Goal: Entertainment & Leisure: Consume media (video, audio)

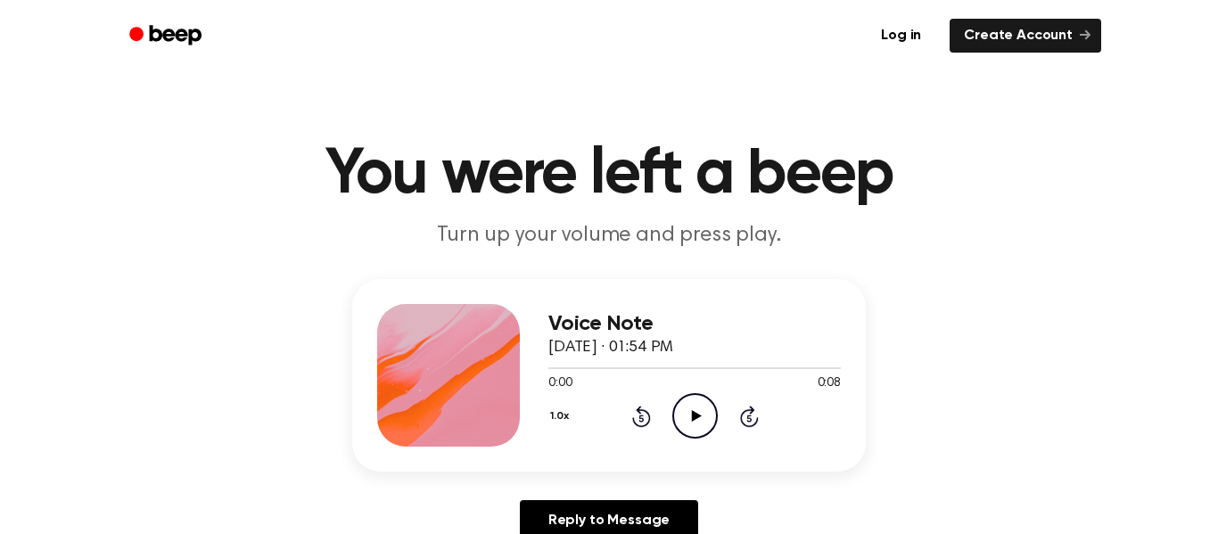
click at [677, 418] on icon "Play Audio" at bounding box center [694, 415] width 45 height 45
click at [701, 431] on icon "Play Audio" at bounding box center [694, 415] width 45 height 45
click at [683, 419] on icon "Play Audio" at bounding box center [694, 415] width 45 height 45
click at [686, 428] on icon "Play Audio" at bounding box center [694, 415] width 45 height 45
click at [692, 431] on icon "Play Audio" at bounding box center [694, 415] width 45 height 45
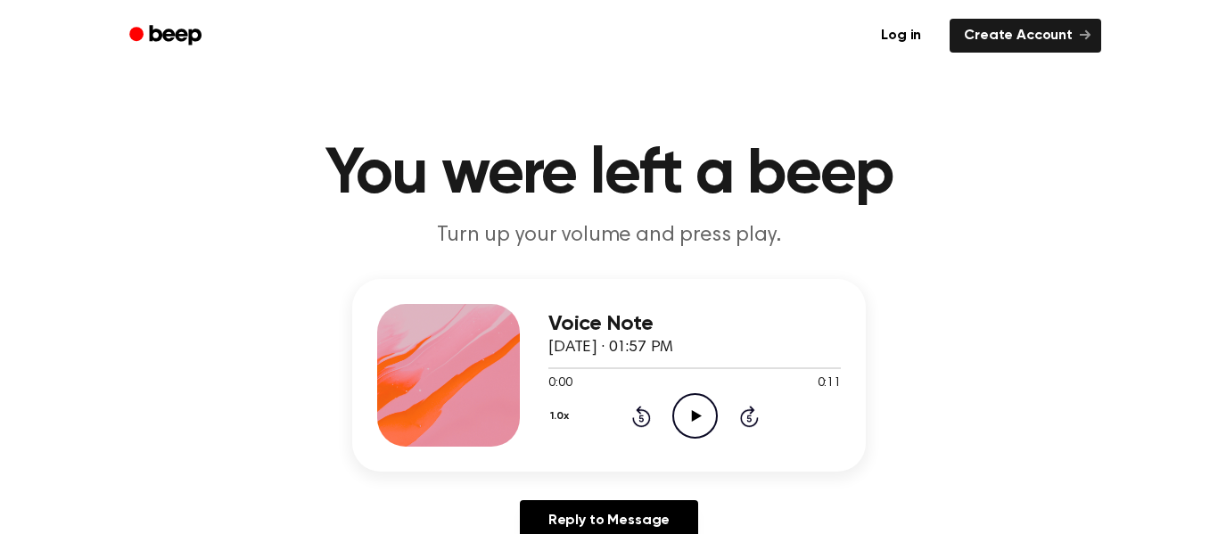
click at [679, 417] on icon "Play Audio" at bounding box center [694, 415] width 45 height 45
click at [687, 407] on icon "Play Audio" at bounding box center [694, 415] width 45 height 45
click at [693, 431] on icon "Play Audio" at bounding box center [694, 415] width 45 height 45
click at [687, 410] on icon "Play Audio" at bounding box center [694, 415] width 45 height 45
click at [677, 423] on icon "Play Audio" at bounding box center [694, 415] width 45 height 45
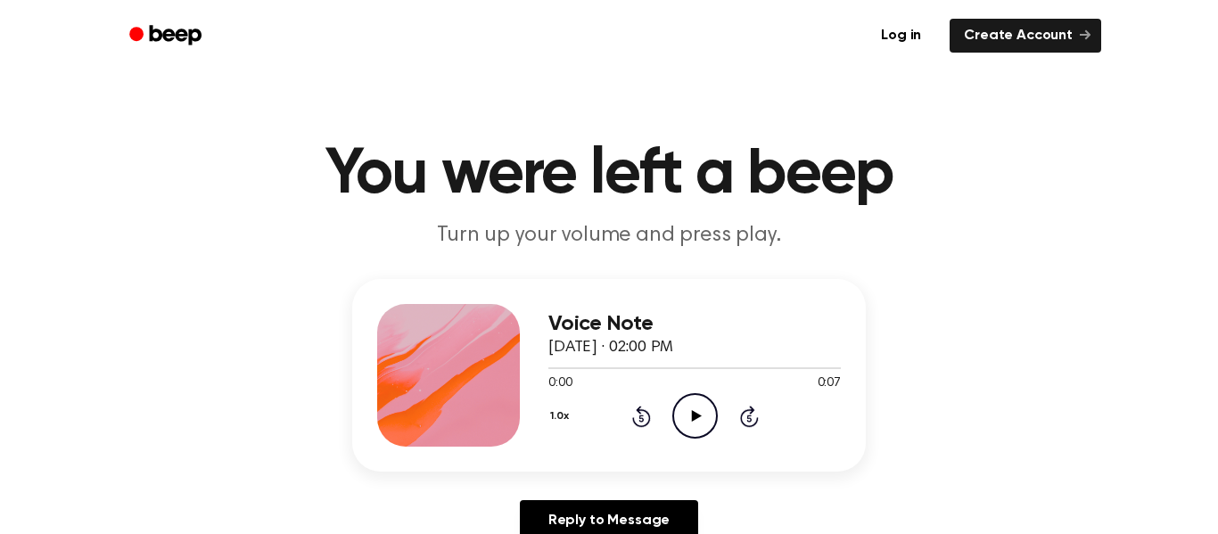
click at [694, 406] on icon "Play Audio" at bounding box center [694, 415] width 45 height 45
click at [688, 421] on icon "Play Audio" at bounding box center [694, 415] width 45 height 45
click at [686, 408] on icon "Play Audio" at bounding box center [694, 415] width 45 height 45
click at [692, 419] on icon at bounding box center [696, 416] width 10 height 12
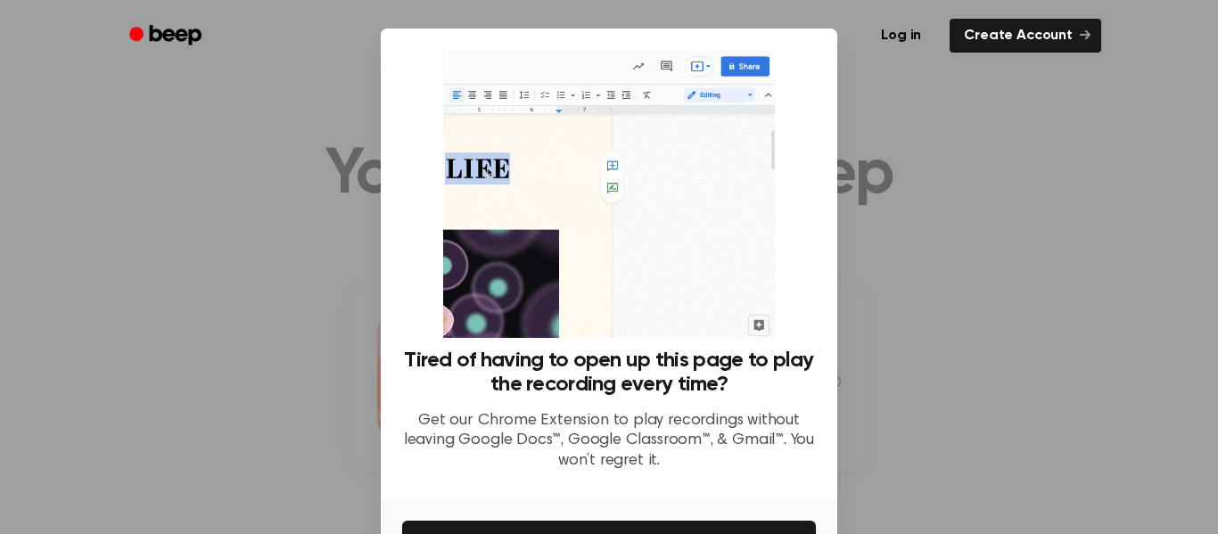
click at [908, 247] on div at bounding box center [609, 267] width 1218 height 534
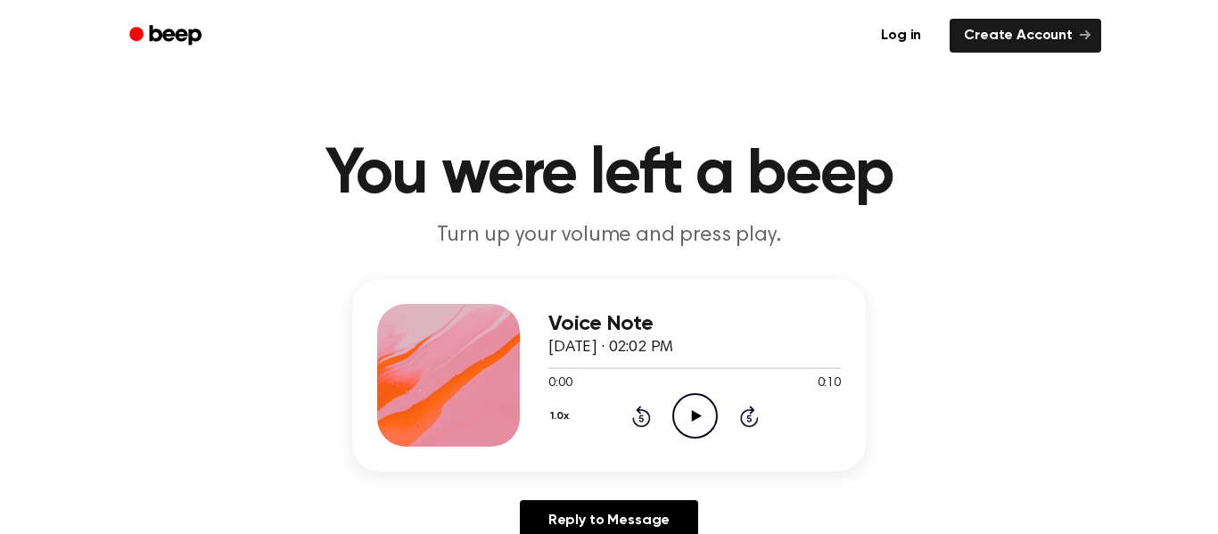
click at [669, 411] on div "1.0x Rewind 5 seconds Play Audio Skip 5 seconds" at bounding box center [694, 415] width 292 height 45
click at [689, 417] on icon "Play Audio" at bounding box center [694, 415] width 45 height 45
click at [677, 415] on icon "Play Audio" at bounding box center [694, 415] width 45 height 45
click at [690, 400] on icon "Play Audio" at bounding box center [694, 415] width 45 height 45
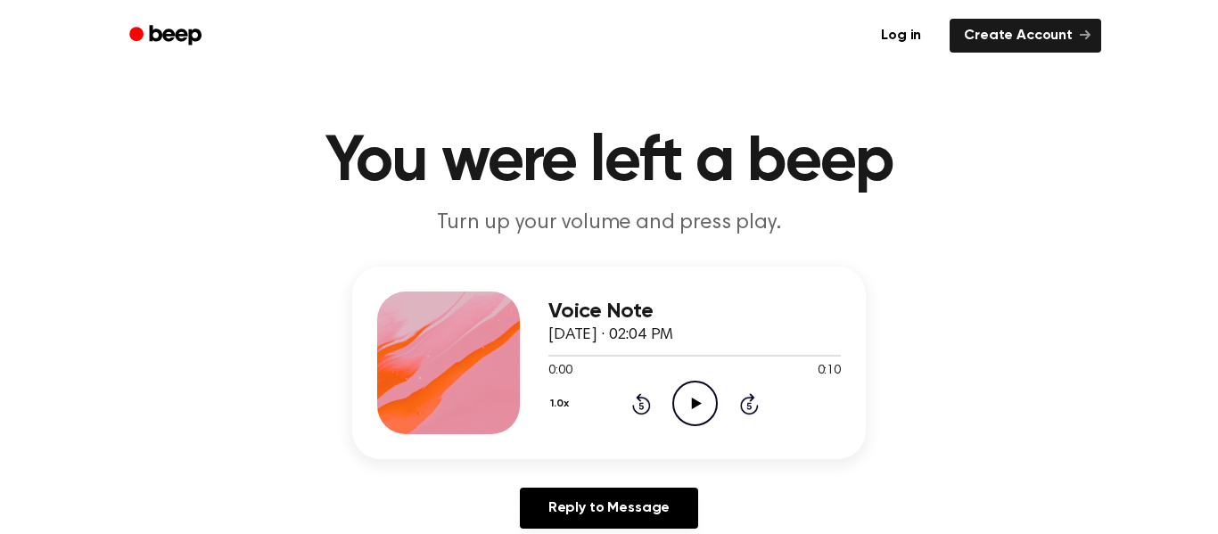
click at [680, 406] on icon "Play Audio" at bounding box center [694, 403] width 45 height 45
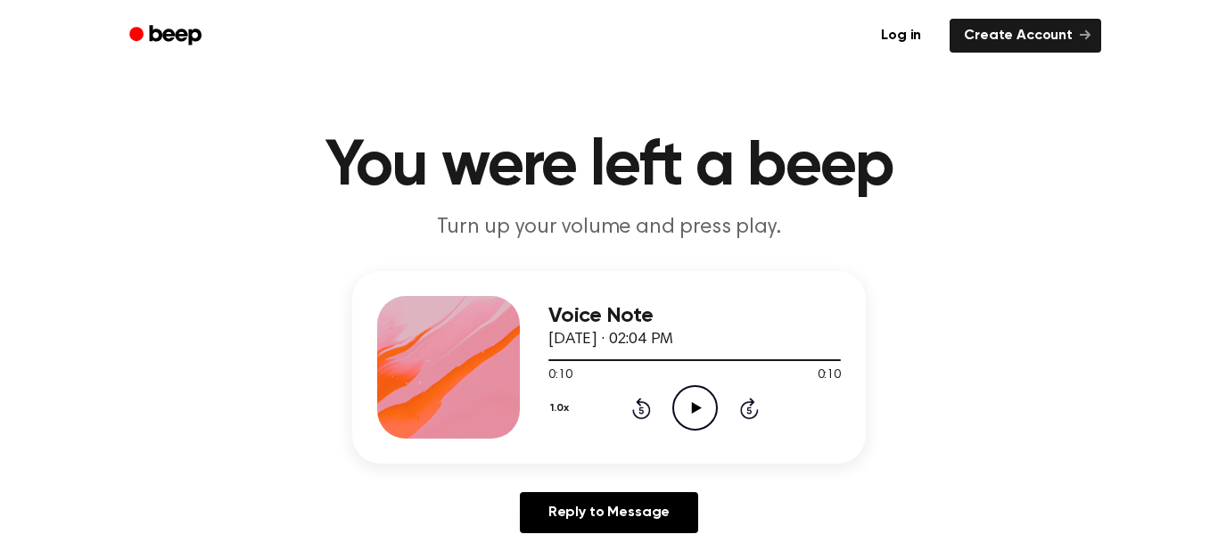
scroll to position [7, 0]
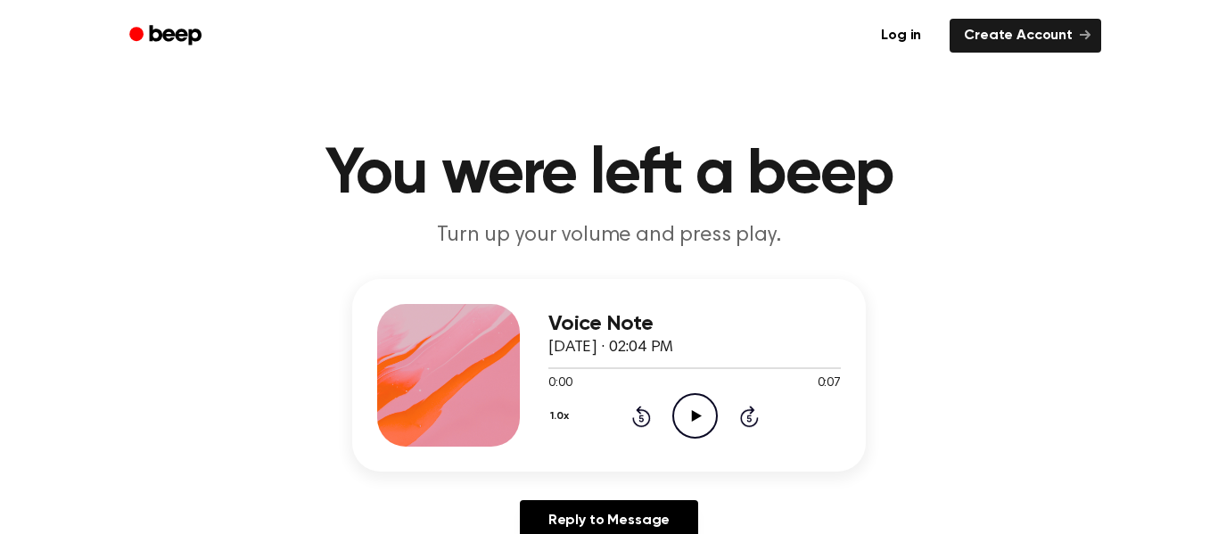
click at [698, 411] on icon "Play Audio" at bounding box center [694, 415] width 45 height 45
click at [702, 403] on icon "Play Audio" at bounding box center [694, 415] width 45 height 45
click at [689, 415] on icon "Play Audio" at bounding box center [694, 415] width 45 height 45
click at [707, 446] on div "Voice Note September 29, 2024 · 02:04 PM 0:00 0:08 Your browser does not suppor…" at bounding box center [694, 375] width 292 height 143
click at [702, 434] on icon "Play Audio" at bounding box center [694, 415] width 45 height 45
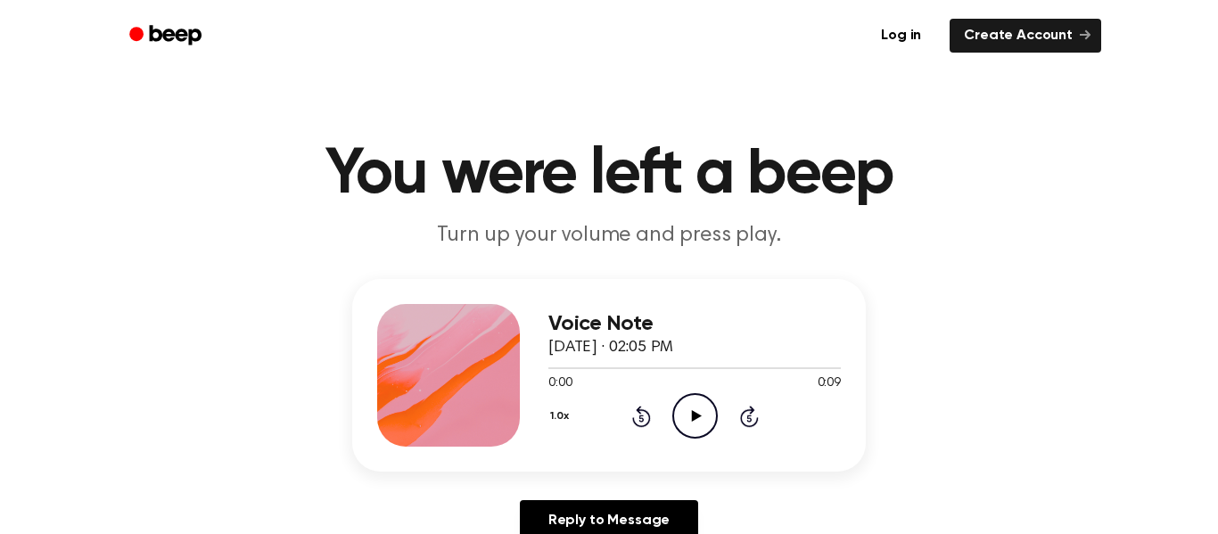
click at [694, 419] on icon at bounding box center [696, 416] width 10 height 12
click at [674, 420] on icon "Play Audio" at bounding box center [694, 415] width 45 height 45
click at [704, 415] on icon "Play Audio" at bounding box center [694, 415] width 45 height 45
